Goal: Task Accomplishment & Management: Complete application form

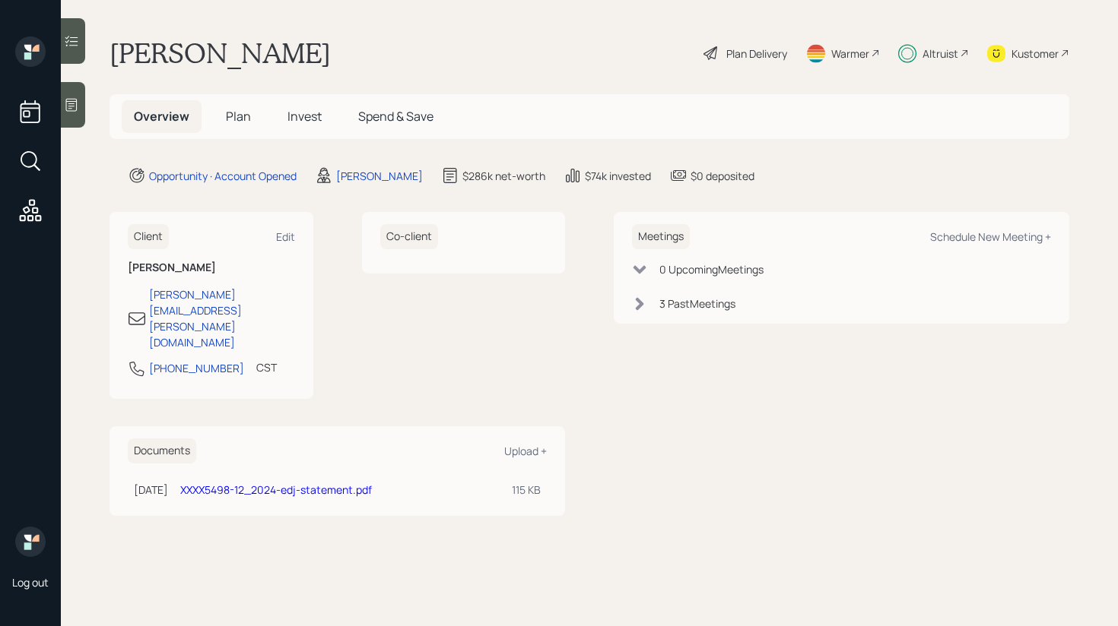
click at [300, 113] on span "Invest" at bounding box center [304, 116] width 34 height 17
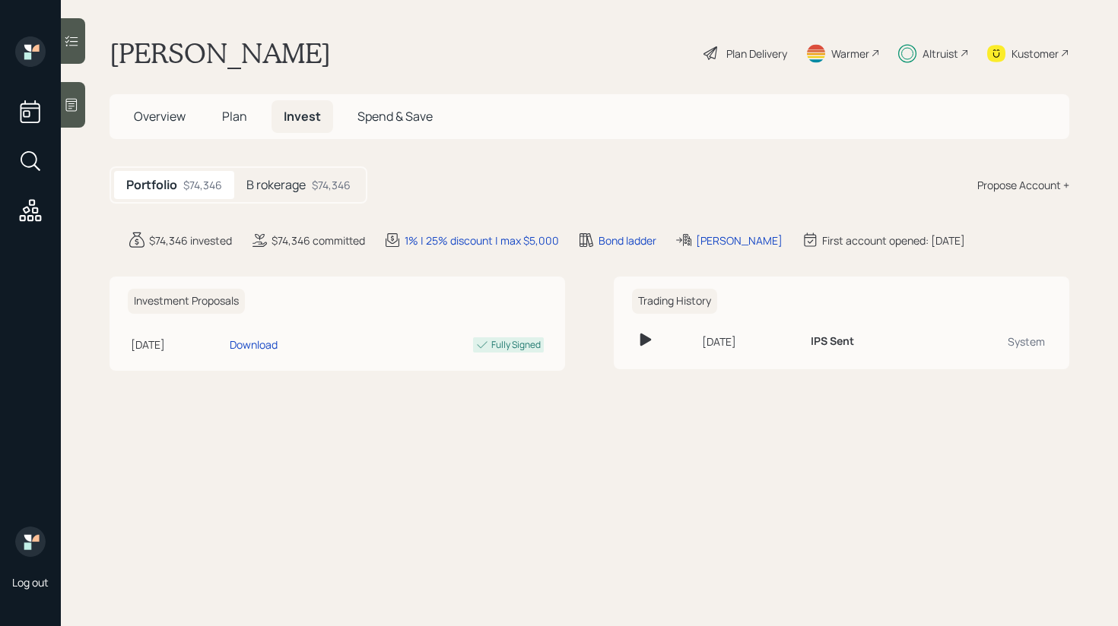
click at [290, 178] on h5 "B rokerage" at bounding box center [275, 185] width 59 height 14
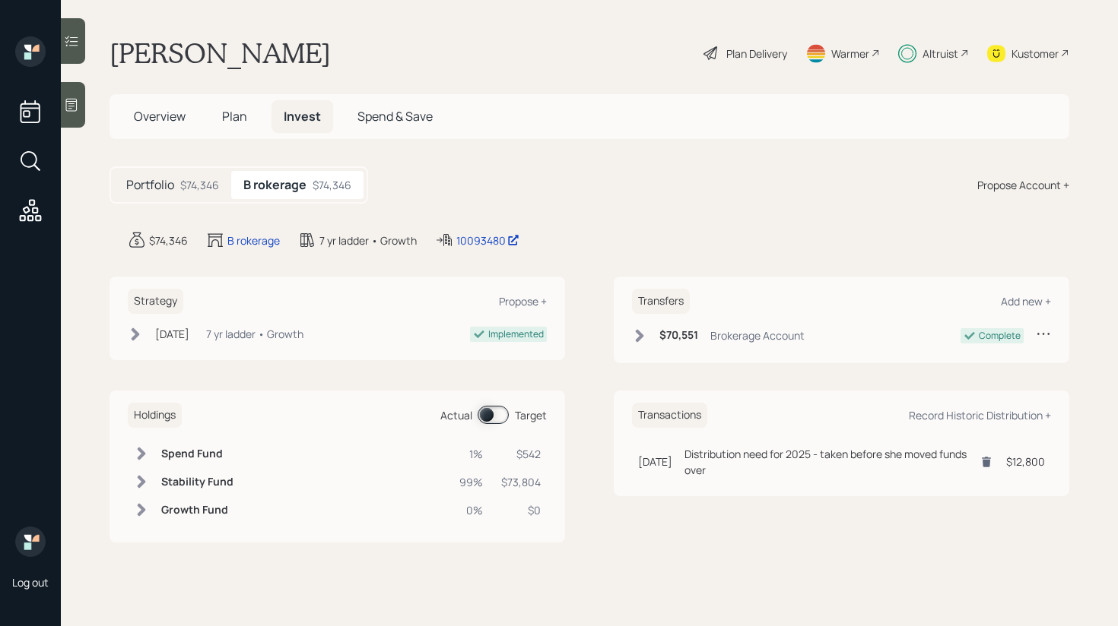
click at [496, 414] on span at bounding box center [492, 415] width 31 height 18
click at [258, 112] on h5 "Plan" at bounding box center [234, 116] width 49 height 33
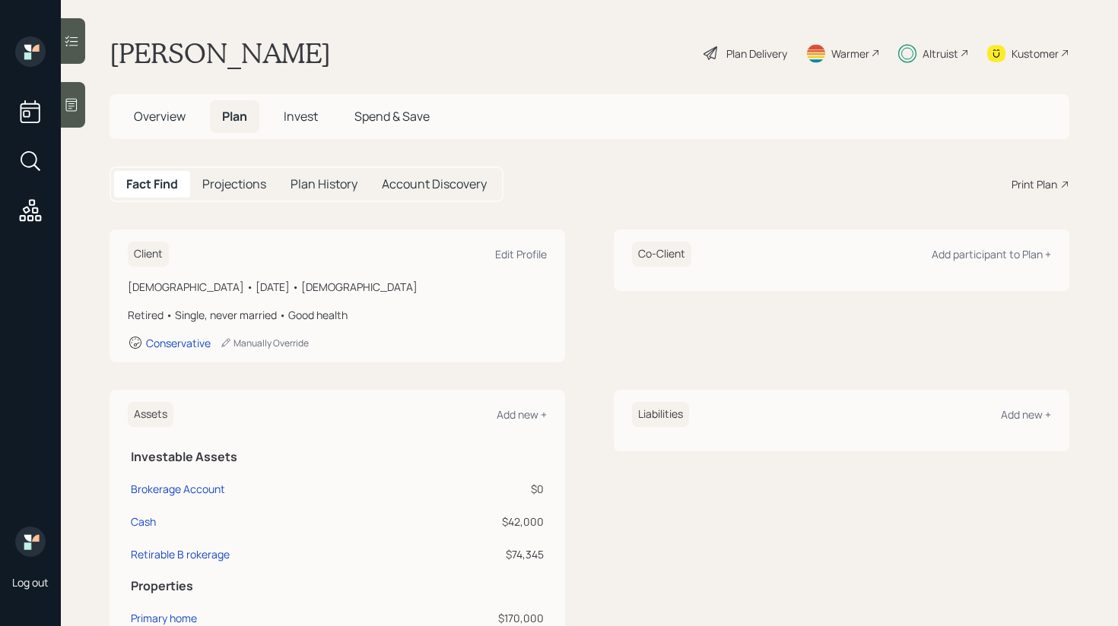
click at [243, 113] on span "Plan" at bounding box center [234, 116] width 25 height 17
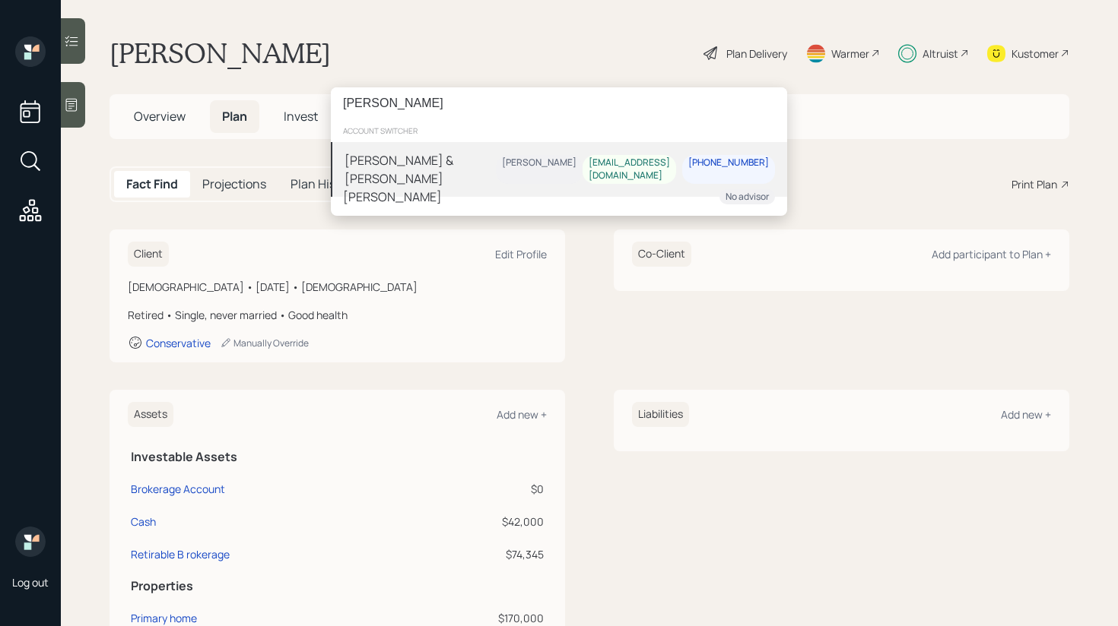
type input "[PERSON_NAME]"
click at [455, 164] on div "[PERSON_NAME] & [PERSON_NAME]" at bounding box center [419, 169] width 151 height 36
